Goal: Find specific page/section: Find specific page/section

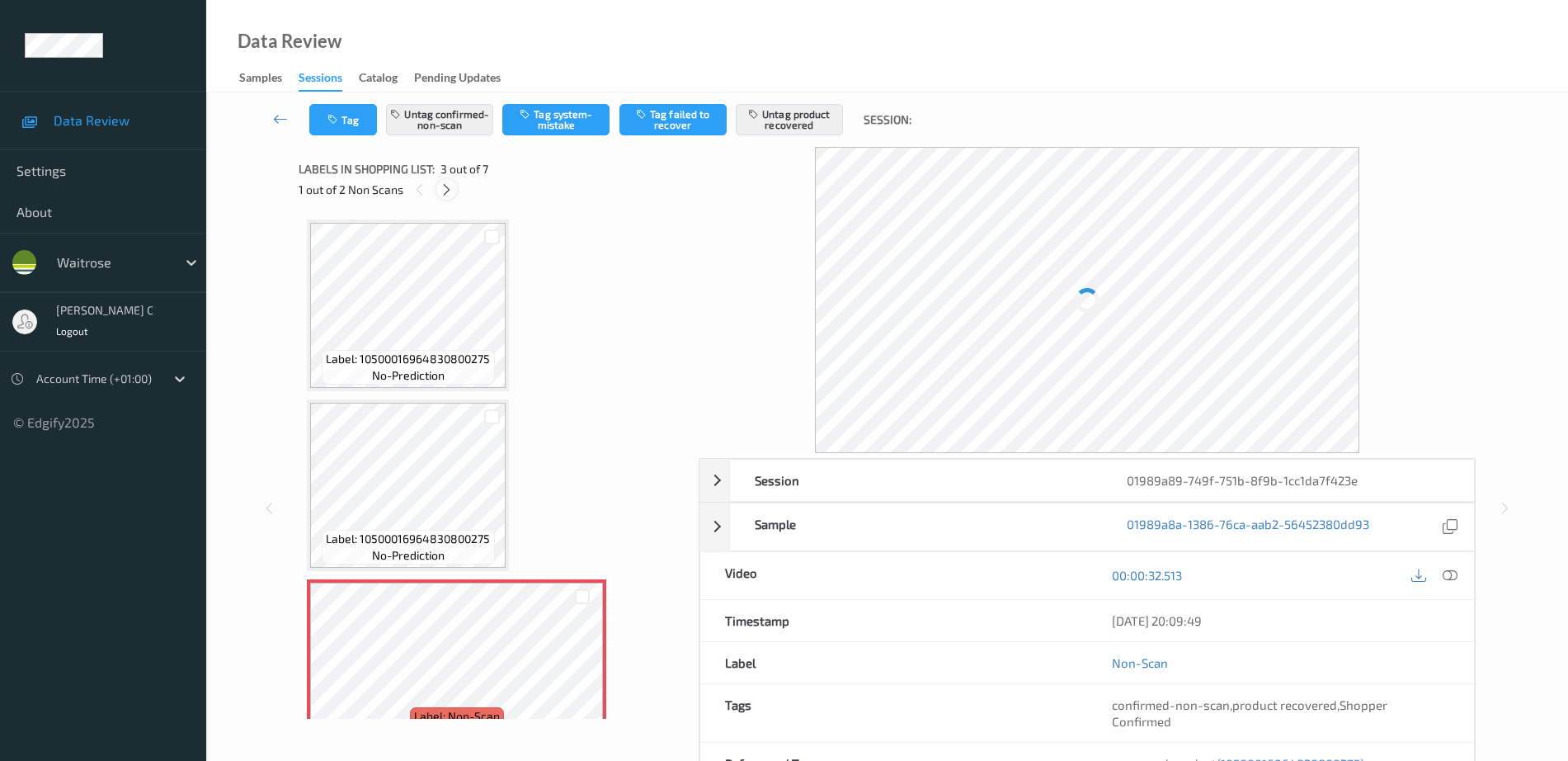
click at [450, 193] on icon at bounding box center [446, 189] width 14 height 14
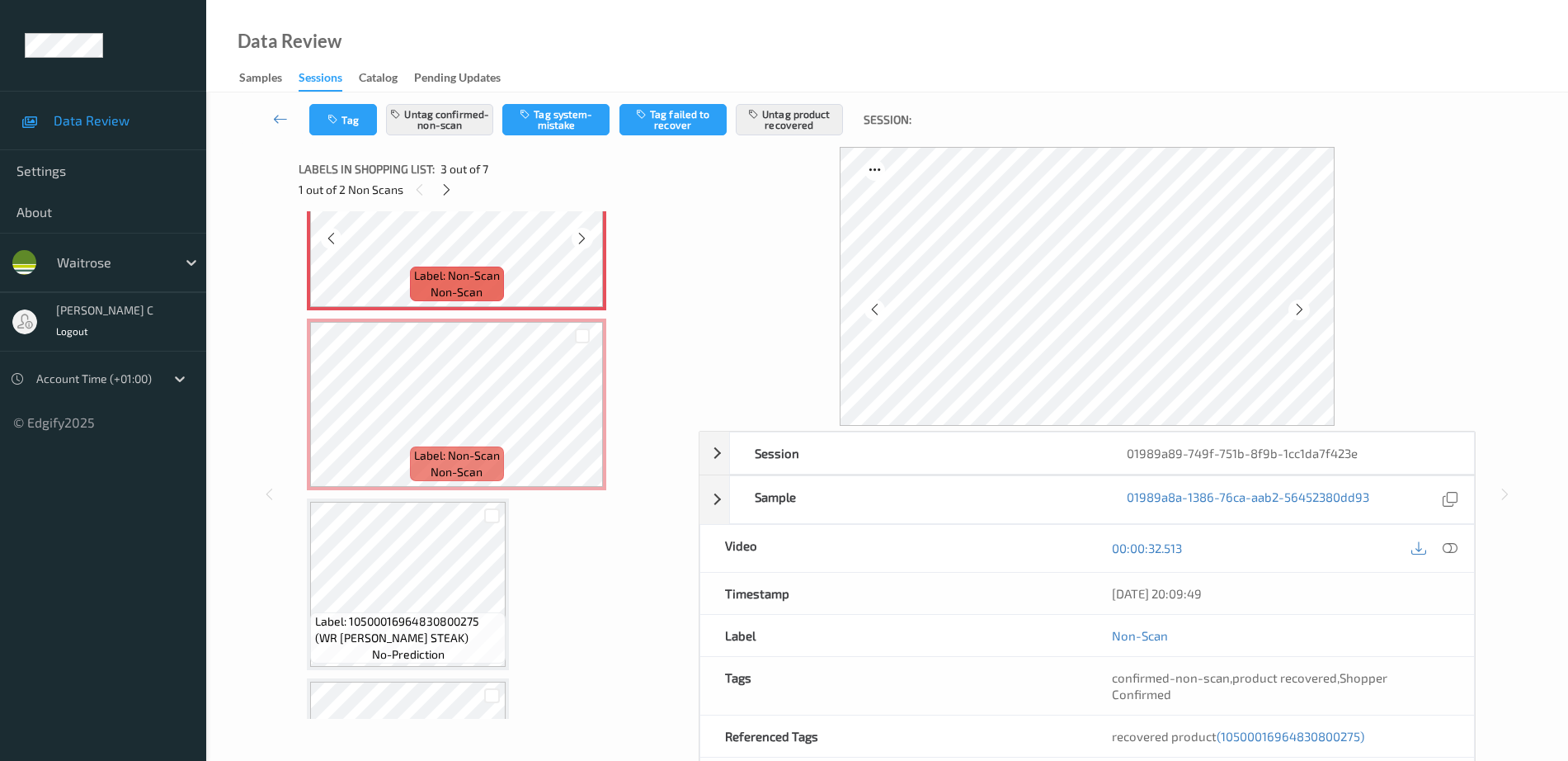
scroll to position [471, 0]
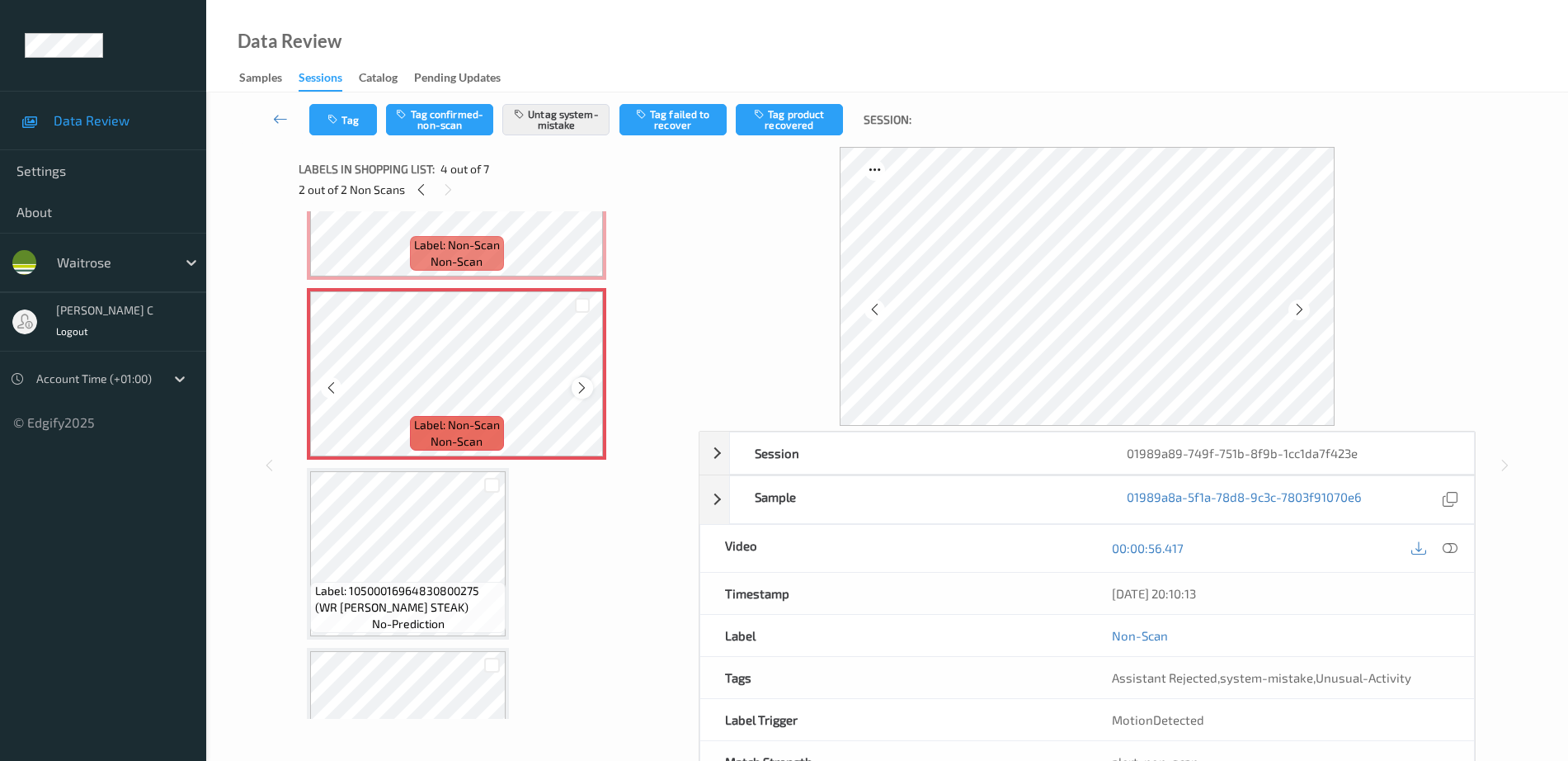
click at [581, 382] on icon at bounding box center [581, 387] width 14 height 14
click at [580, 382] on icon at bounding box center [581, 387] width 14 height 14
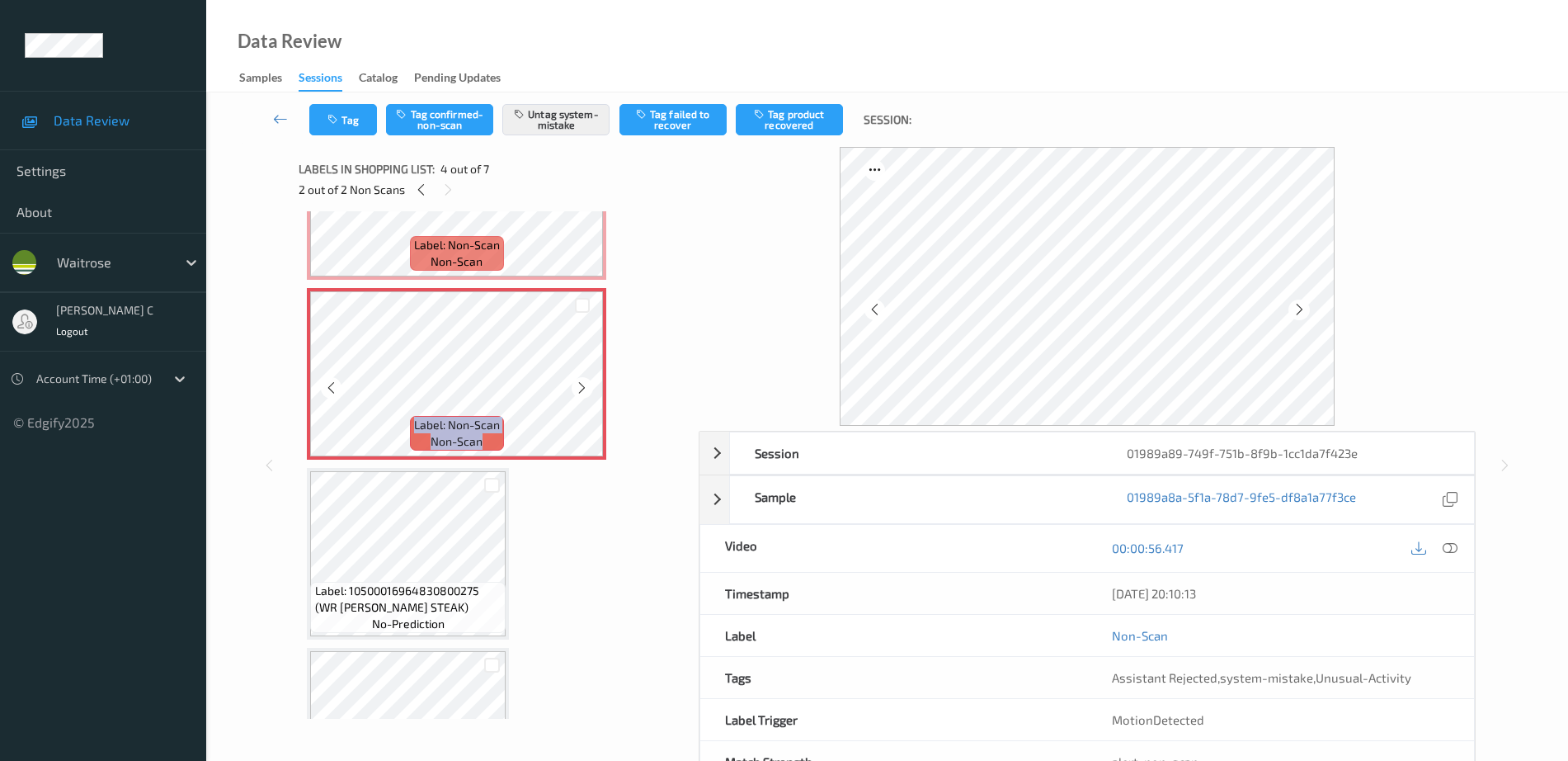
click at [580, 382] on icon at bounding box center [581, 387] width 14 height 14
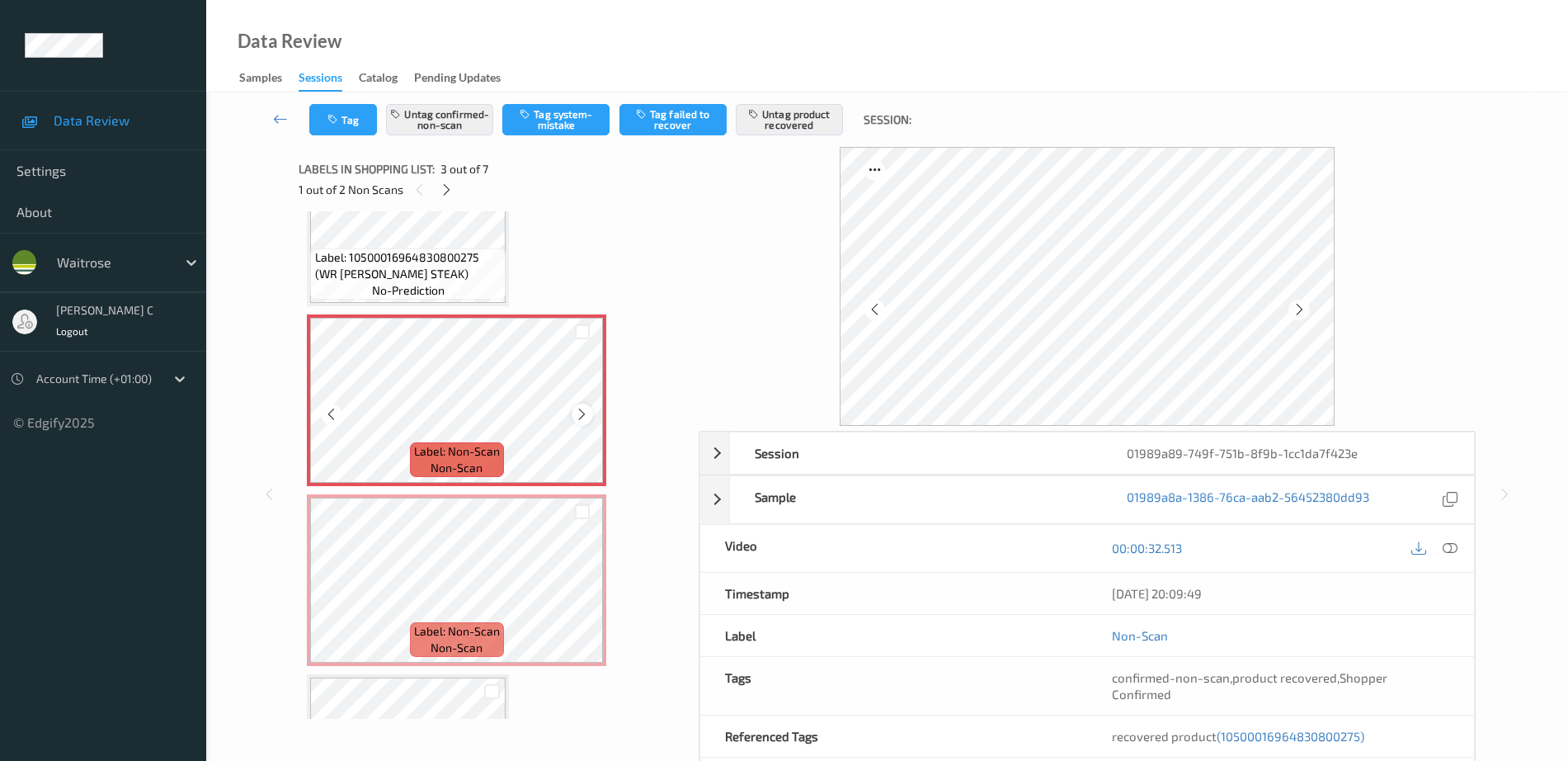
click at [578, 415] on icon at bounding box center [581, 414] width 14 height 14
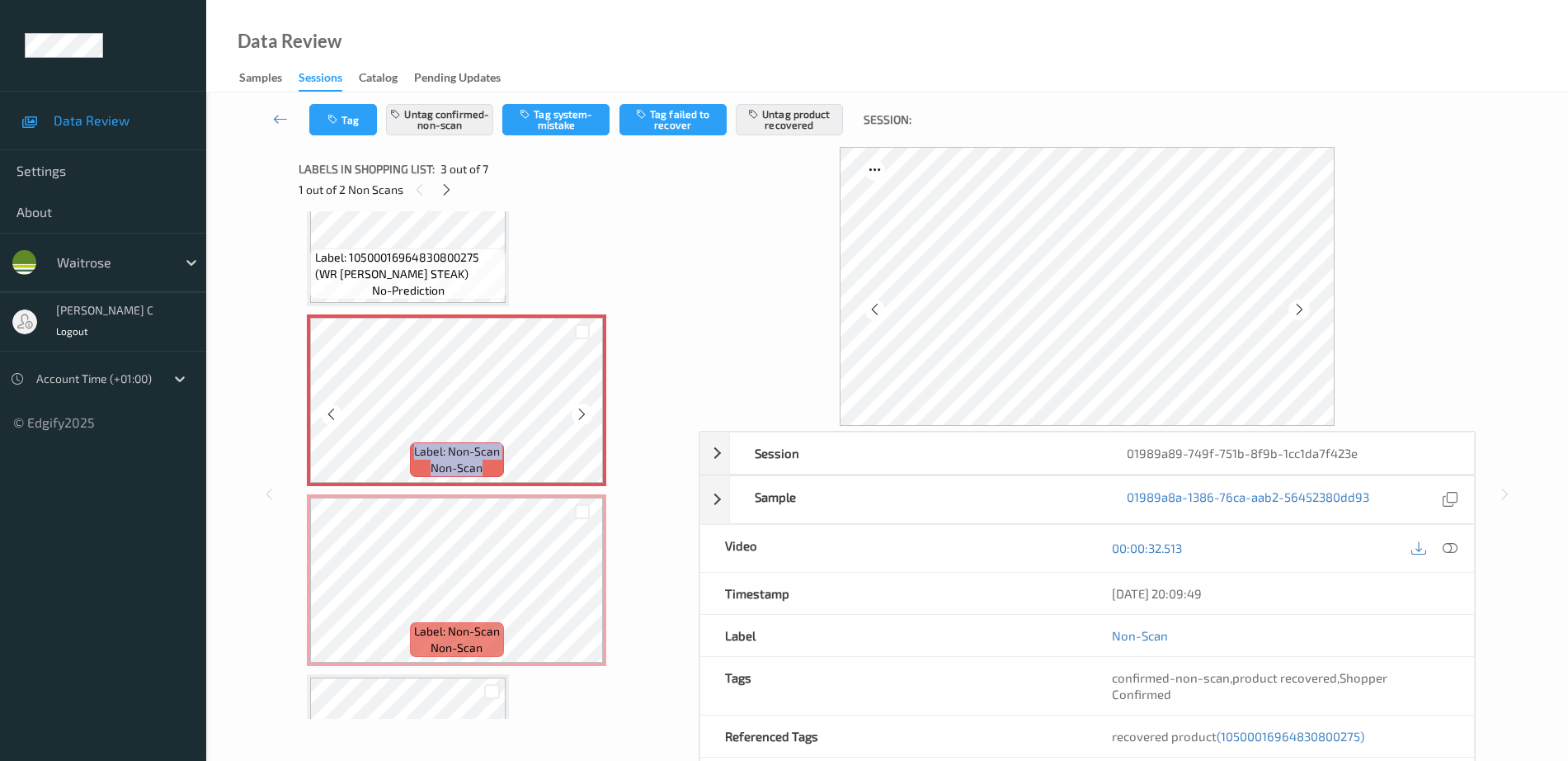
click at [578, 415] on icon at bounding box center [581, 414] width 14 height 14
